Goal: Information Seeking & Learning: Learn about a topic

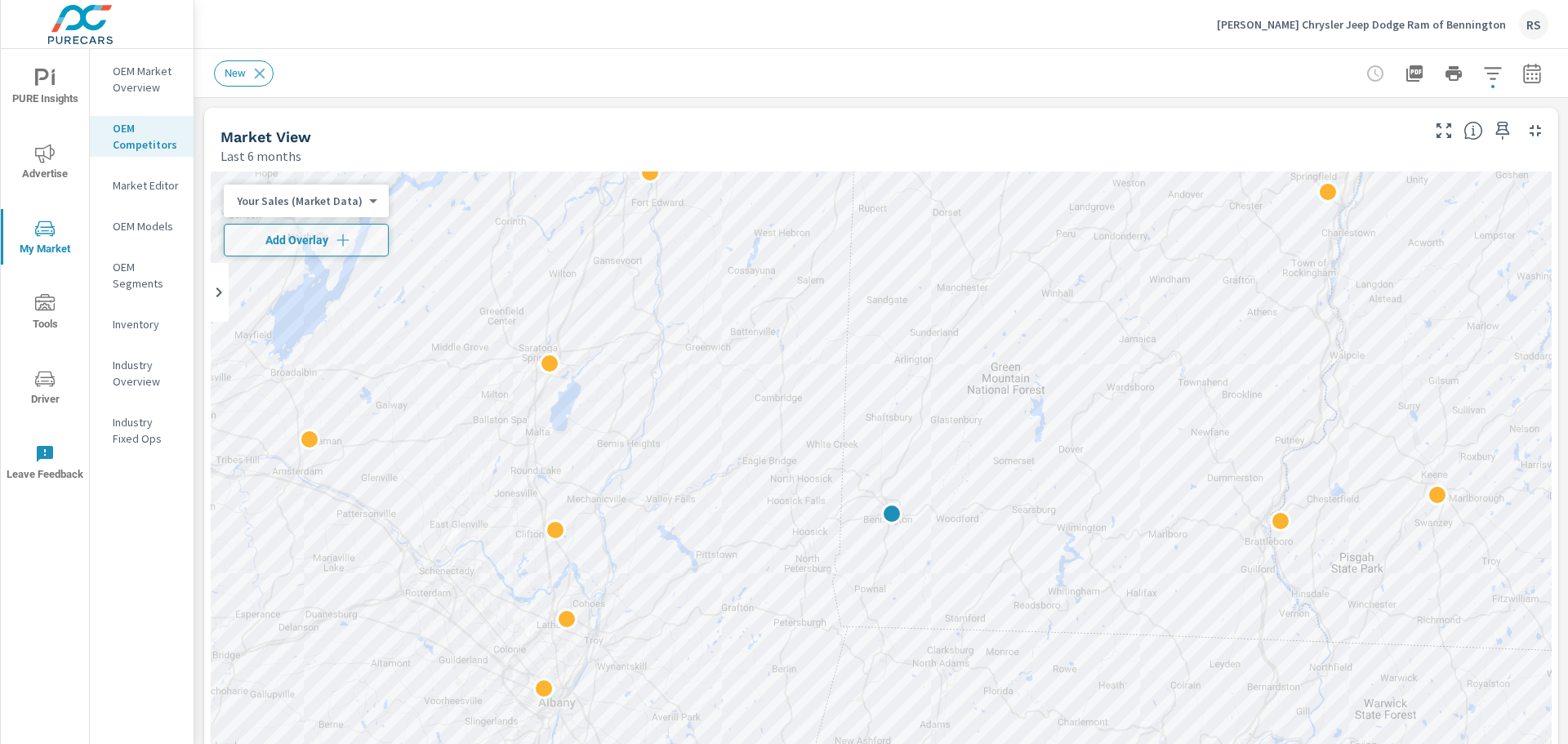
scroll to position [1, 0]
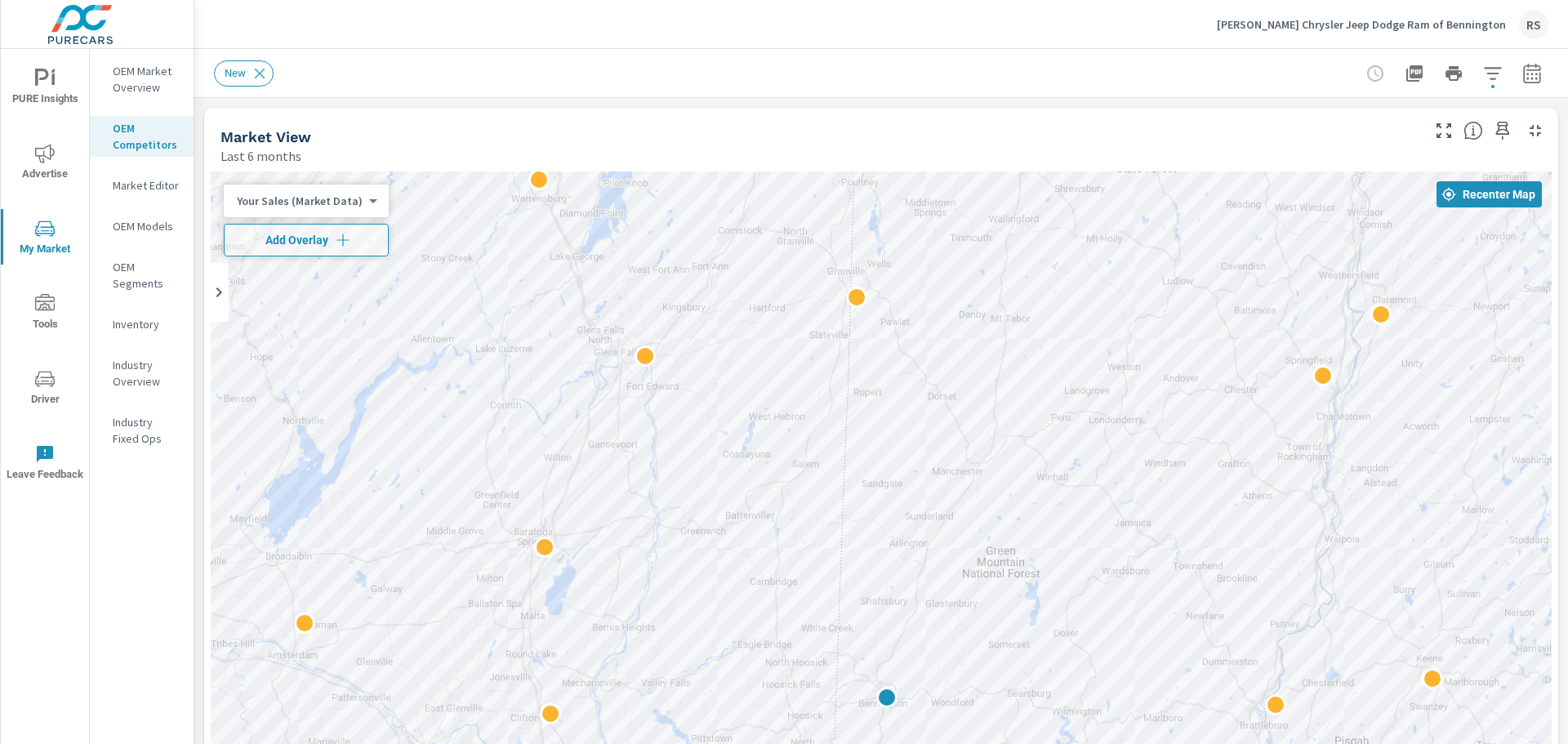
drag, startPoint x: 1031, startPoint y: 347, endPoint x: 1031, endPoint y: 392, distance: 45.0
click at [1031, 392] on div at bounding box center [881, 503] width 1341 height 663
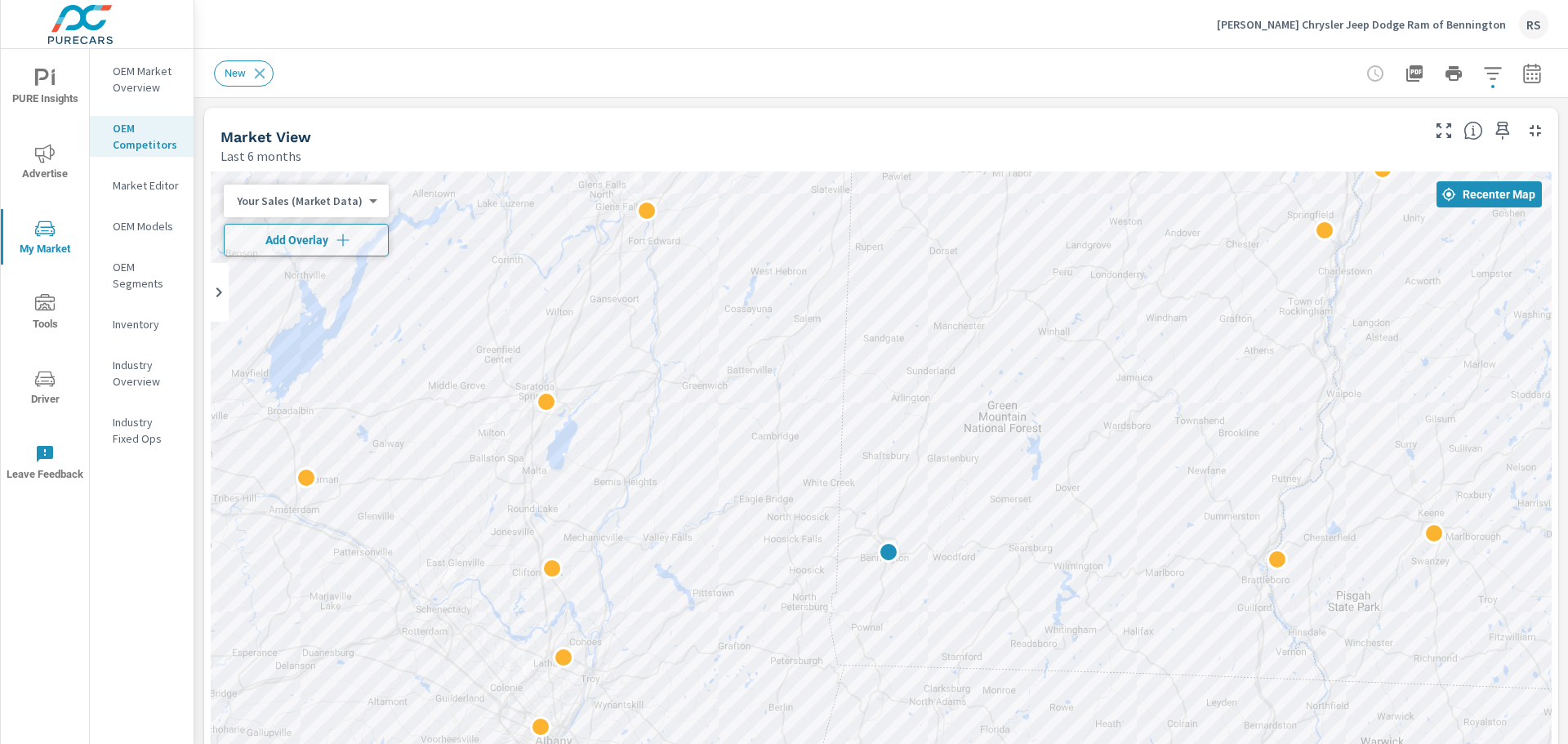
drag, startPoint x: 648, startPoint y: 621, endPoint x: 654, endPoint y: 451, distance: 170.1
click at [655, 453] on div at bounding box center [881, 503] width 1341 height 663
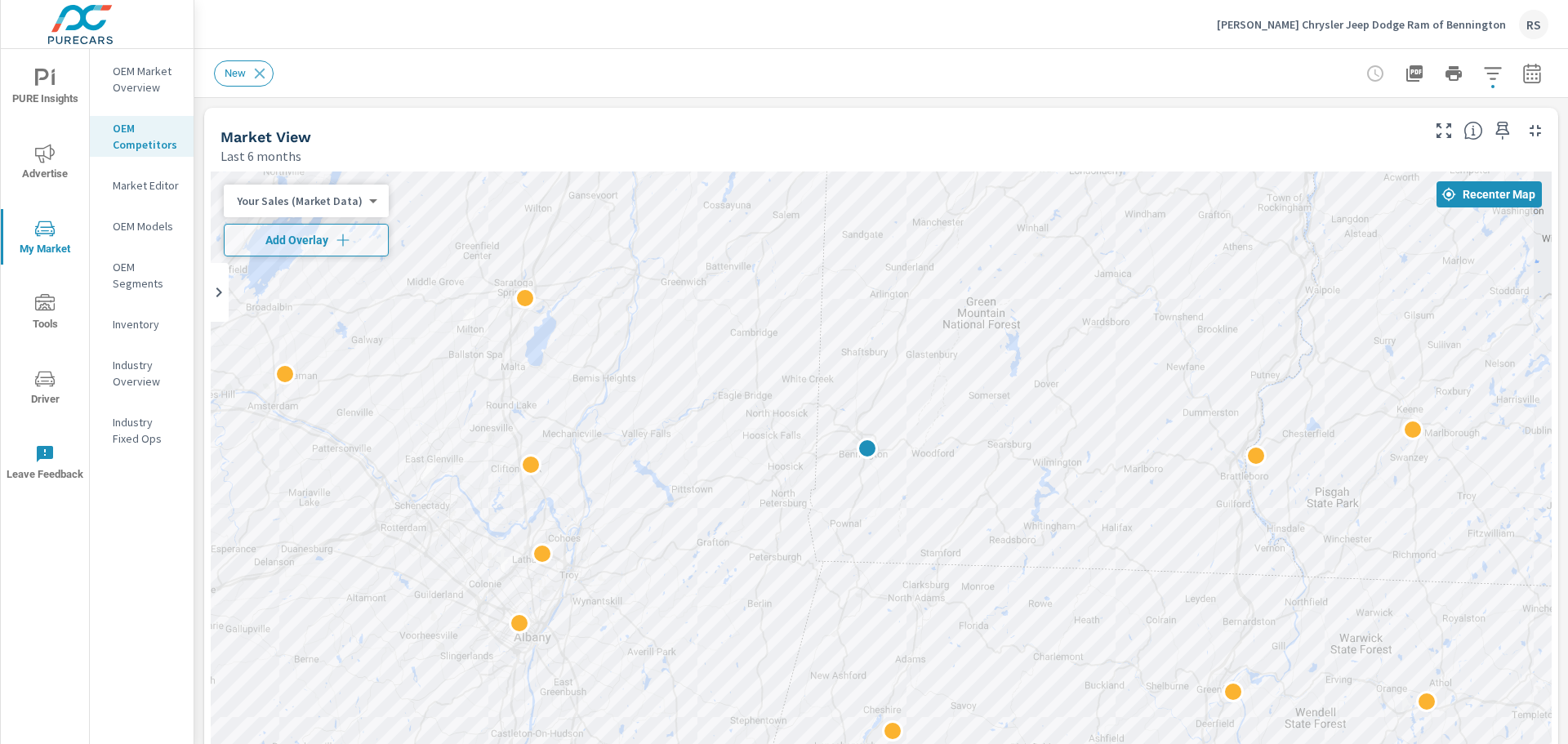
drag, startPoint x: 658, startPoint y: 379, endPoint x: 628, endPoint y: 317, distance: 68.9
click at [628, 317] on div at bounding box center [881, 503] width 1341 height 663
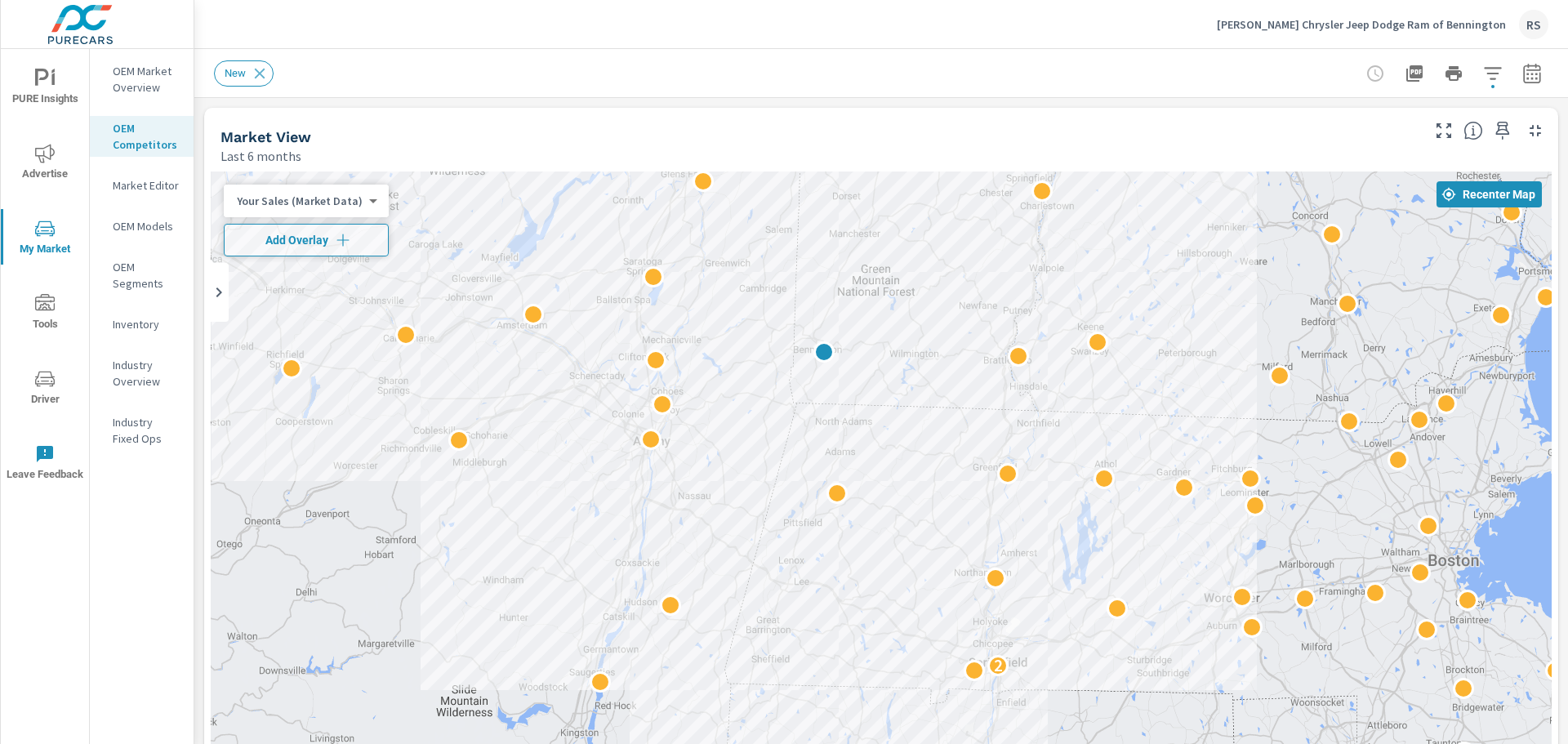
drag, startPoint x: 1155, startPoint y: 595, endPoint x: 907, endPoint y: 481, distance: 272.9
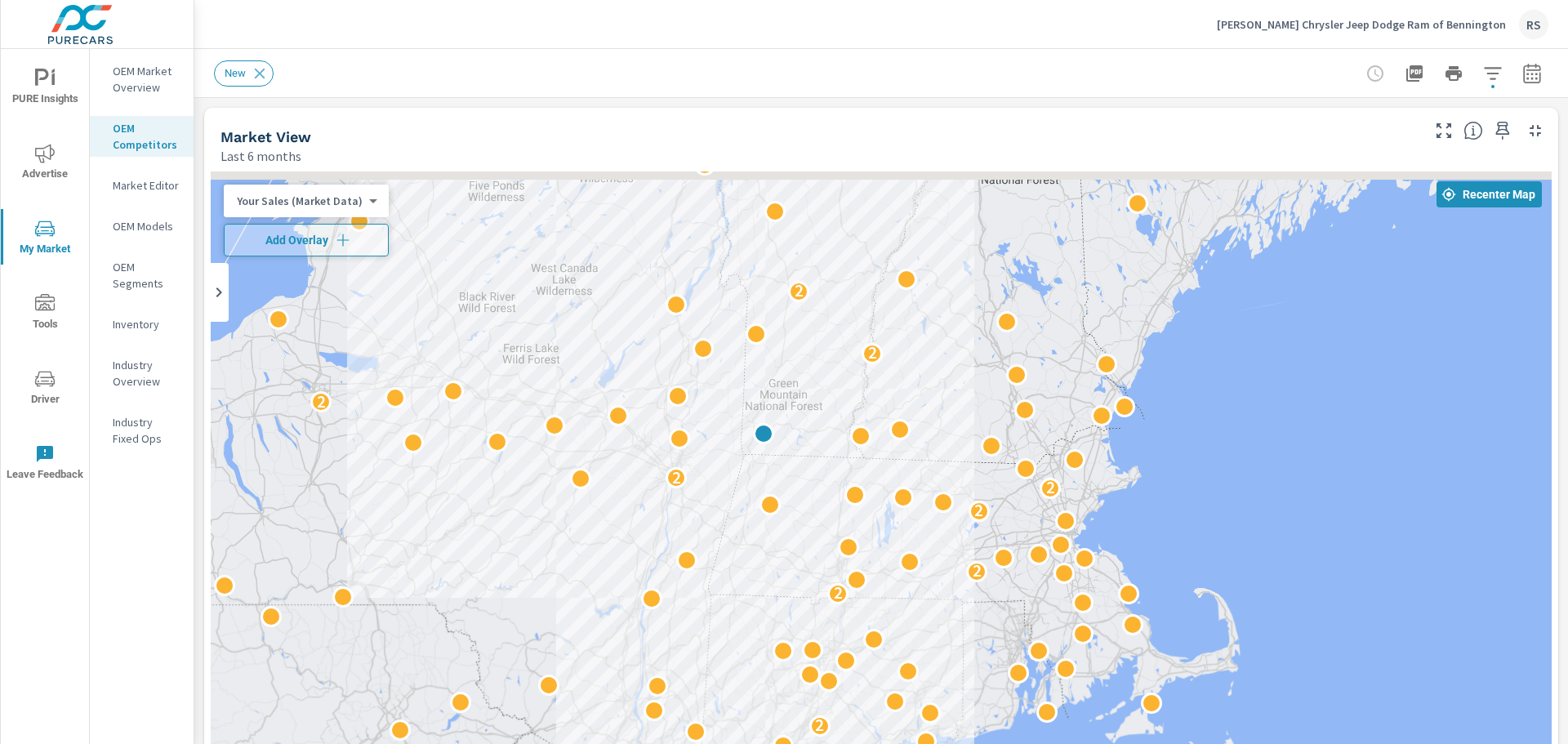
drag, startPoint x: 1013, startPoint y: 304, endPoint x: 979, endPoint y: 410, distance: 111.3
click at [979, 410] on div "3 3 2 2 2 3 2 2 2 2 2 2 2 2 2 2" at bounding box center [881, 503] width 1341 height 663
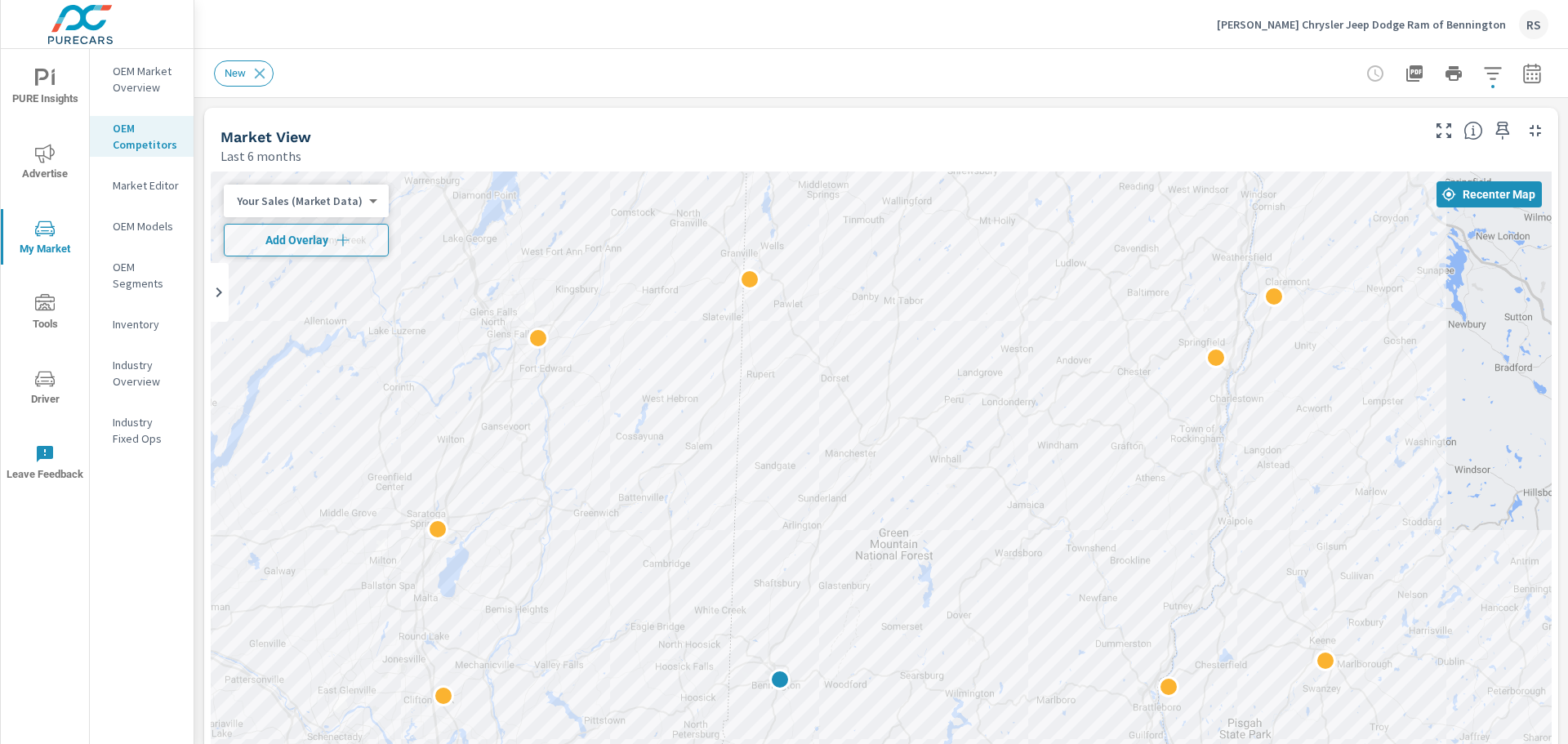
drag, startPoint x: 1099, startPoint y: 633, endPoint x: 1038, endPoint y: 472, distance: 172.2
